Goal: Information Seeking & Learning: Find specific fact

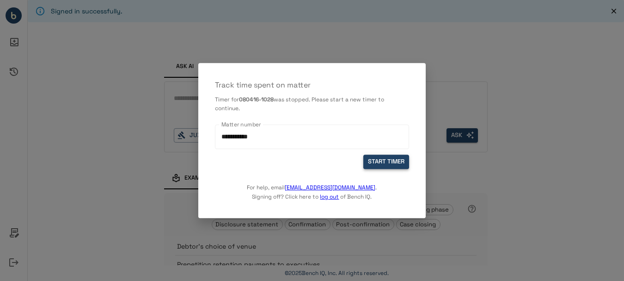
click at [392, 163] on button "START TIMER" at bounding box center [386, 162] width 46 height 14
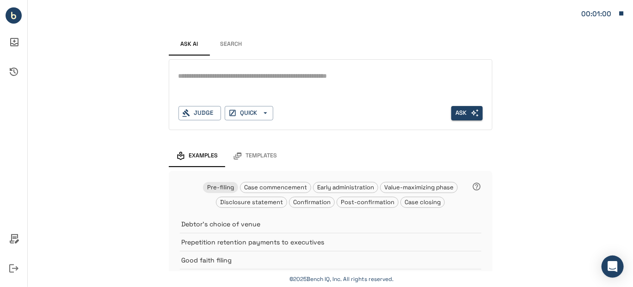
click at [235, 45] on button "Search" at bounding box center [231, 44] width 42 height 22
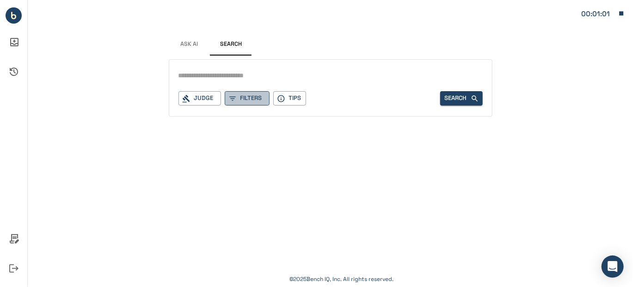
click at [241, 98] on button "Filters" at bounding box center [247, 98] width 45 height 14
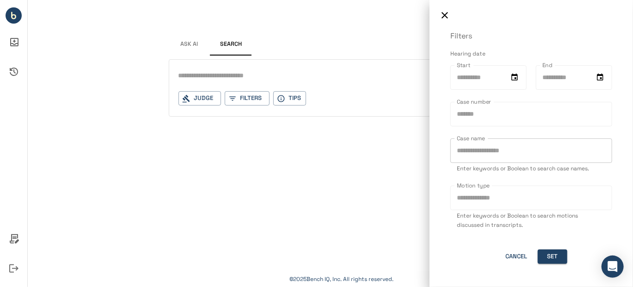
click at [477, 150] on input "Case name" at bounding box center [531, 150] width 162 height 25
click at [474, 154] on input "Case name" at bounding box center [531, 150] width 162 height 25
paste input "******"
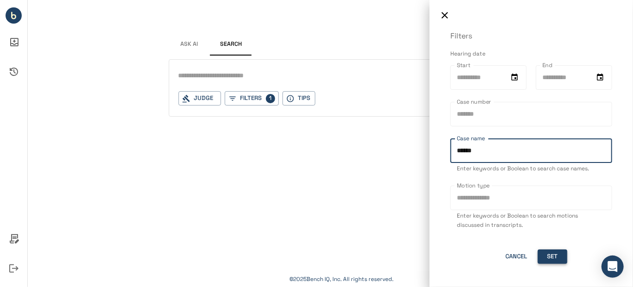
type input "******"
click at [551, 257] on button "Set" at bounding box center [553, 256] width 30 height 14
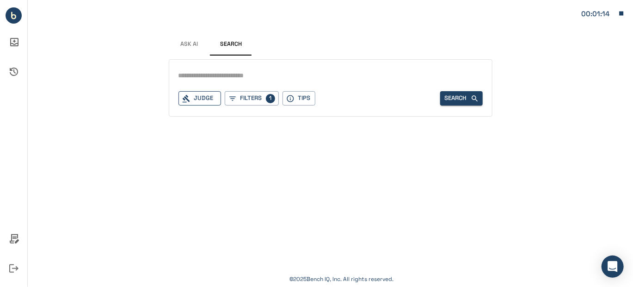
click at [212, 100] on div "Judge" at bounding box center [199, 98] width 43 height 14
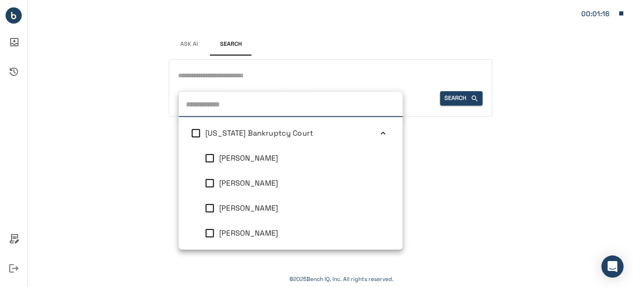
click at [380, 133] on icon at bounding box center [382, 133] width 5 height 3
click at [378, 156] on icon at bounding box center [382, 157] width 9 height 9
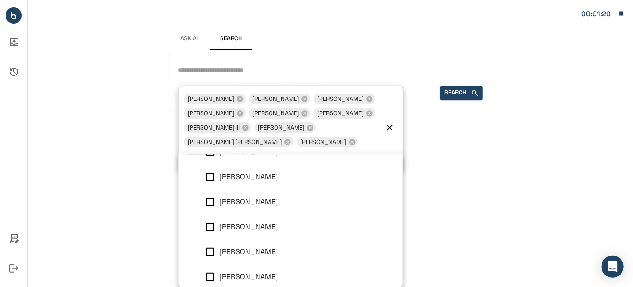
scroll to position [124, 0]
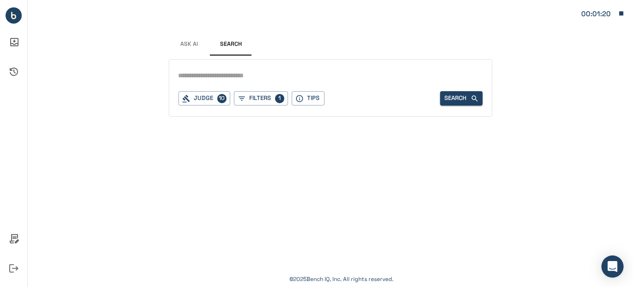
click at [533, 205] on div "Signed in successfully. Ask AI Search Judge 10 Filters 1 Tips Search © 2025 Ben…" at bounding box center [330, 143] width 605 height 287
click at [194, 73] on input "text" at bounding box center [330, 75] width 304 height 13
type input "**********"
click at [450, 103] on button "Search" at bounding box center [461, 98] width 43 height 14
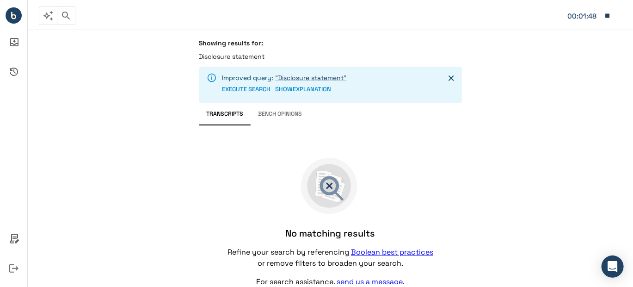
click at [450, 78] on icon "Close" at bounding box center [451, 78] width 6 height 6
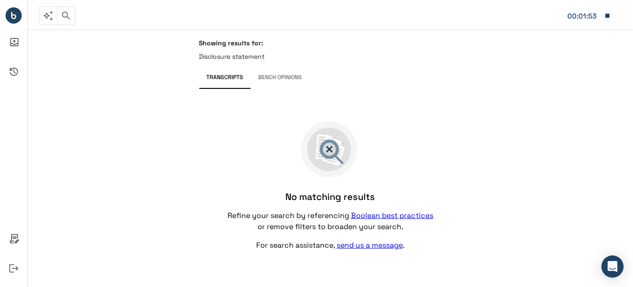
click at [239, 56] on p "Disclosure statement" at bounding box center [330, 56] width 263 height 9
click at [11, 18] on circle "Bench IQ" at bounding box center [14, 15] width 16 height 16
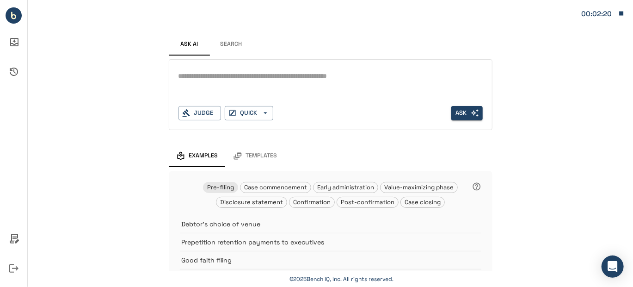
click at [227, 42] on button "Search" at bounding box center [231, 44] width 42 height 22
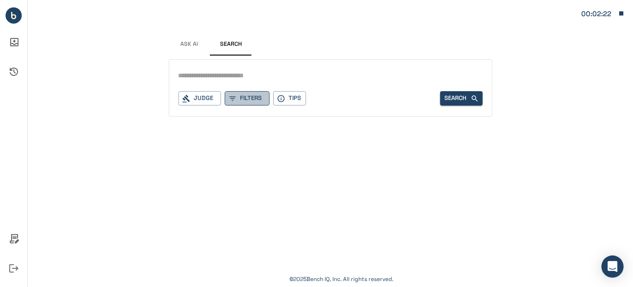
click at [243, 95] on button "Filters" at bounding box center [247, 98] width 45 height 14
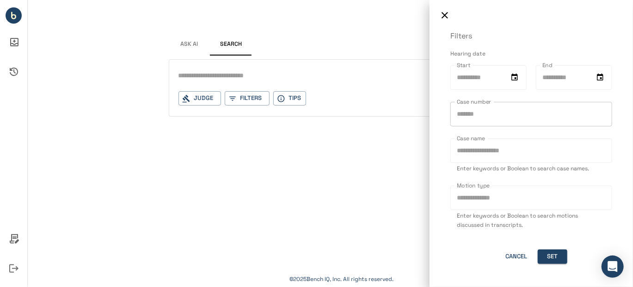
click at [473, 111] on input "Case number" at bounding box center [531, 114] width 162 height 25
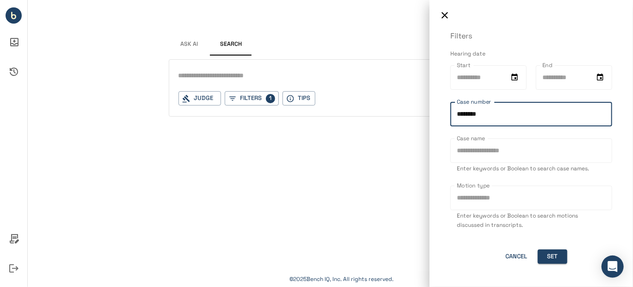
type input "********"
click at [480, 153] on input "Case name" at bounding box center [531, 150] width 162 height 25
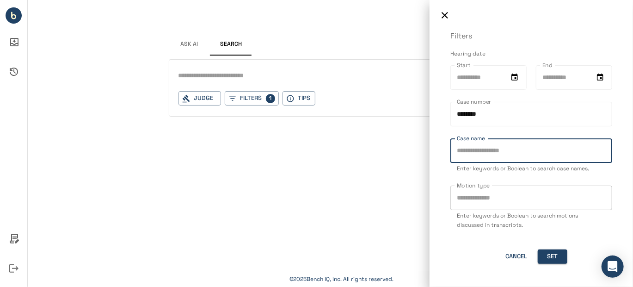
paste input "**********"
type input "**********"
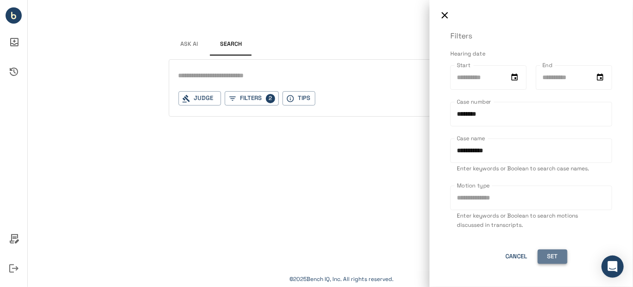
click at [556, 257] on button "Set" at bounding box center [553, 256] width 30 height 14
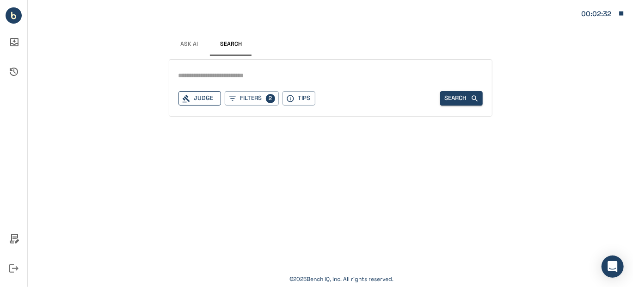
click at [198, 96] on div "Judge" at bounding box center [199, 98] width 43 height 14
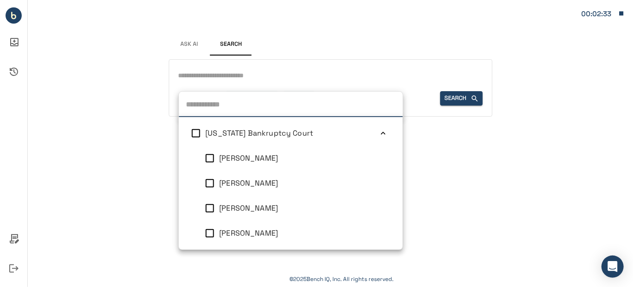
click at [378, 133] on icon at bounding box center [382, 133] width 9 height 9
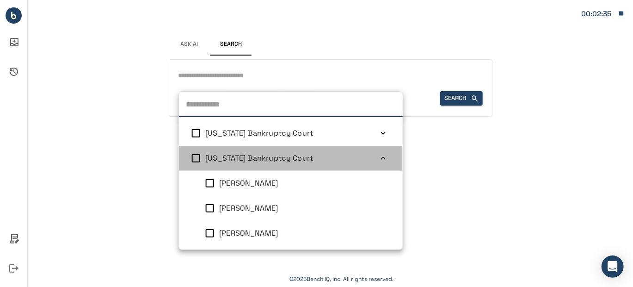
click at [380, 156] on icon at bounding box center [382, 157] width 9 height 9
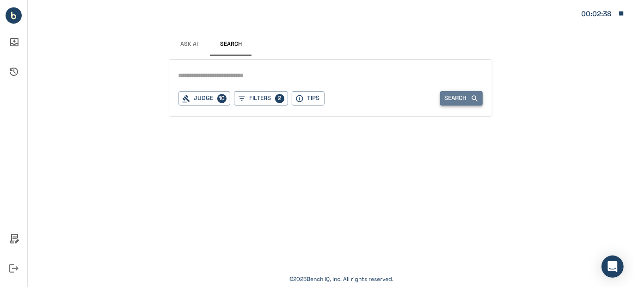
click at [473, 95] on icon "button" at bounding box center [475, 98] width 8 height 8
